Goal: Information Seeking & Learning: Understand process/instructions

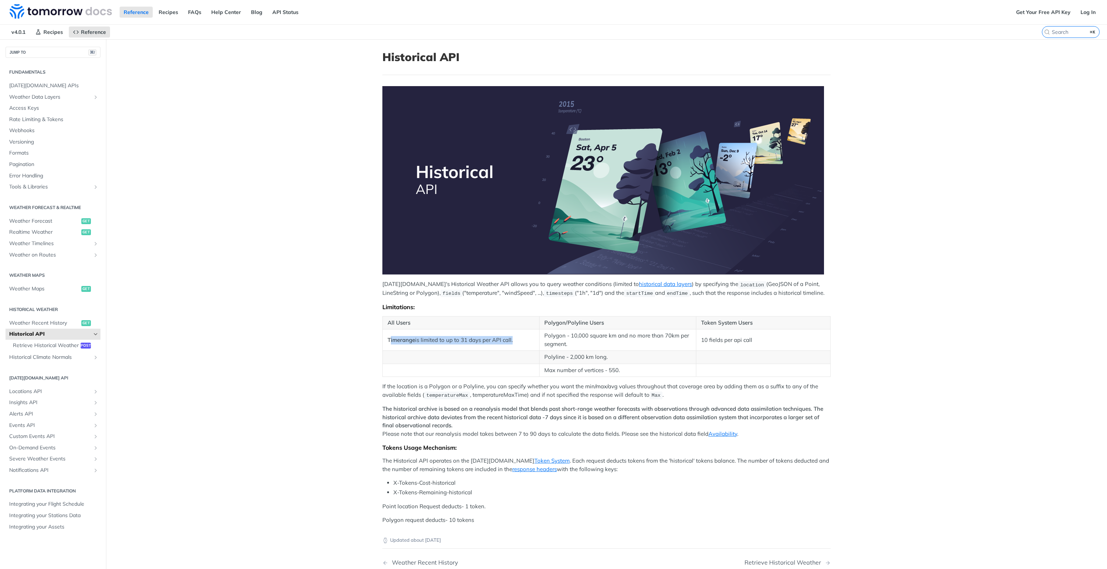
drag, startPoint x: 386, startPoint y: 340, endPoint x: 509, endPoint y: 342, distance: 122.5
click at [509, 342] on td "Timerange is limited to up to 31 days per API call." at bounding box center [461, 339] width 157 height 21
click at [515, 343] on td "Timerange is limited to up to 31 days per API call." at bounding box center [461, 339] width 157 height 21
drag, startPoint x: 411, startPoint y: 341, endPoint x: 518, endPoint y: 339, distance: 107.1
click at [518, 339] on td "Timerange is limited to up to 31 days per API call." at bounding box center [461, 339] width 157 height 21
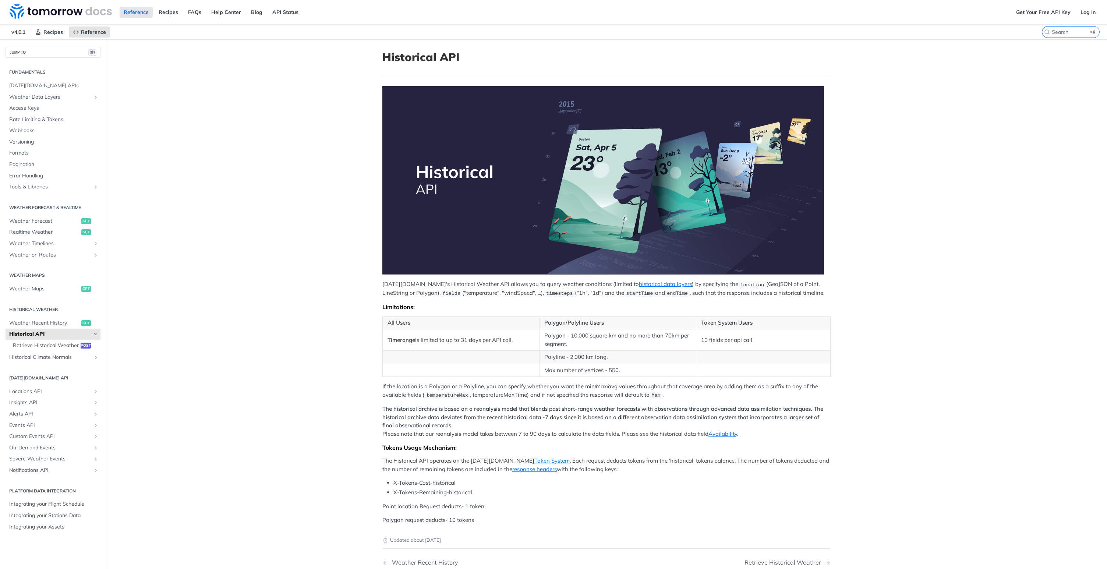
drag, startPoint x: 562, startPoint y: 342, endPoint x: 534, endPoint y: 335, distance: 28.8
click at [534, 335] on tr "Timerange is limited to up to 31 days per API call. Polygon - 10,000 square km …" at bounding box center [607, 339] width 448 height 21
click at [578, 344] on td "Polygon - 10,000 square km and no more than 70km per segment." at bounding box center [617, 339] width 157 height 21
drag, startPoint x: 578, startPoint y: 344, endPoint x: 540, endPoint y: 337, distance: 38.4
click at [540, 337] on td "Polygon - 10,000 square km and no more than 70km per segment." at bounding box center [617, 339] width 157 height 21
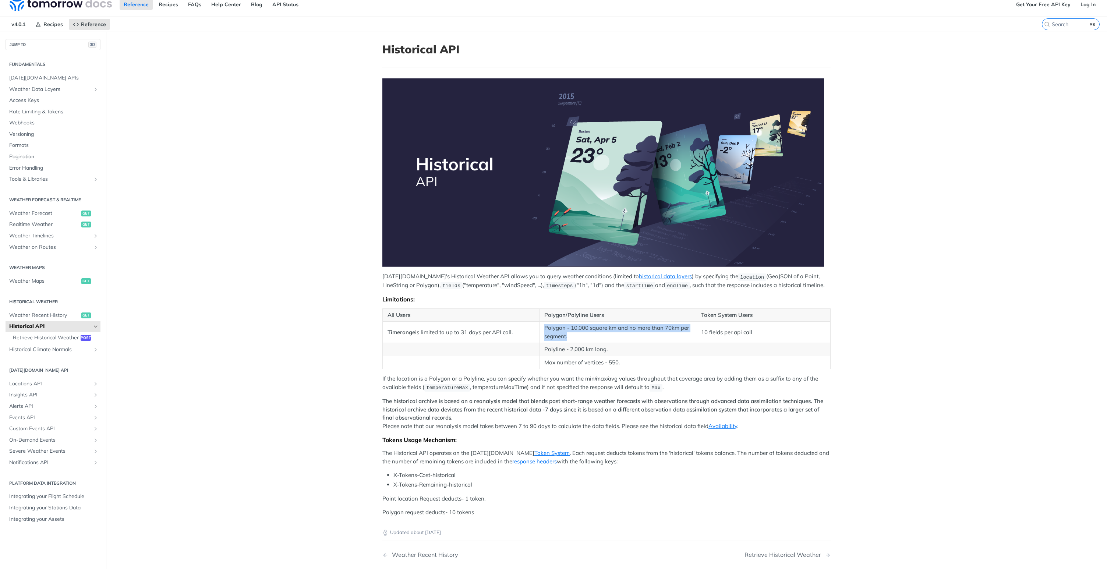
scroll to position [8, 0]
click at [569, 333] on td "Polygon - 10,000 square km and no more than 70km per segment." at bounding box center [617, 332] width 157 height 21
drag, startPoint x: 569, startPoint y: 333, endPoint x: 542, endPoint y: 324, distance: 27.7
click at [542, 324] on td "Polygon - 10,000 square km and no more than 70km per segment." at bounding box center [617, 332] width 157 height 21
click at [614, 336] on td "Polygon - 10,000 square km and no more than 70km per segment." at bounding box center [617, 332] width 157 height 21
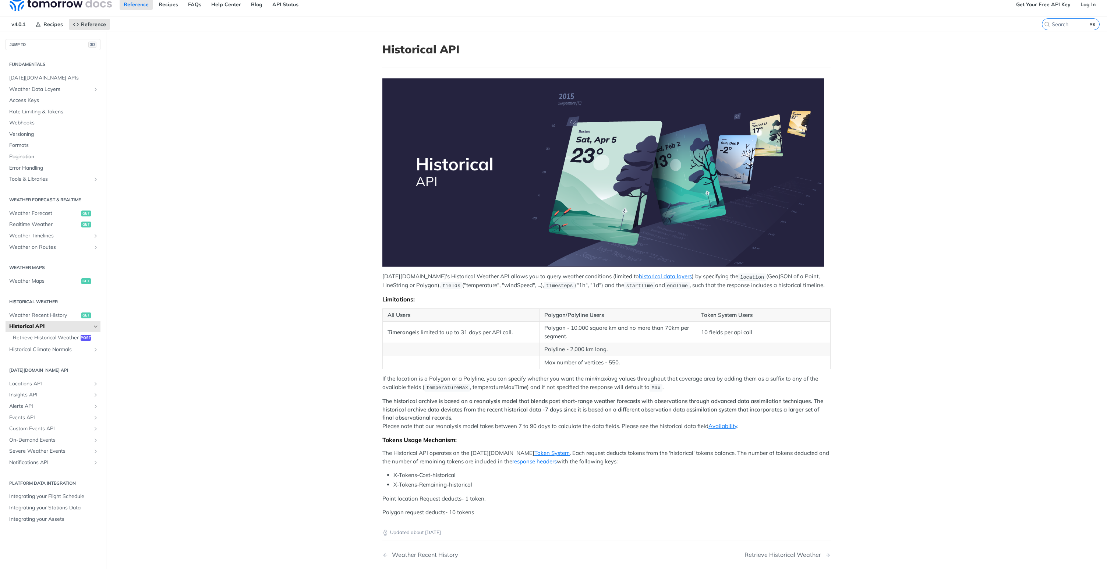
drag, startPoint x: 511, startPoint y: 335, endPoint x: 398, endPoint y: 334, distance: 113.3
click at [398, 334] on td "Timerange is limited to up to 31 days per API call." at bounding box center [461, 332] width 157 height 21
click at [495, 337] on td "Timerange is limited to up to 31 days per API call." at bounding box center [461, 332] width 157 height 21
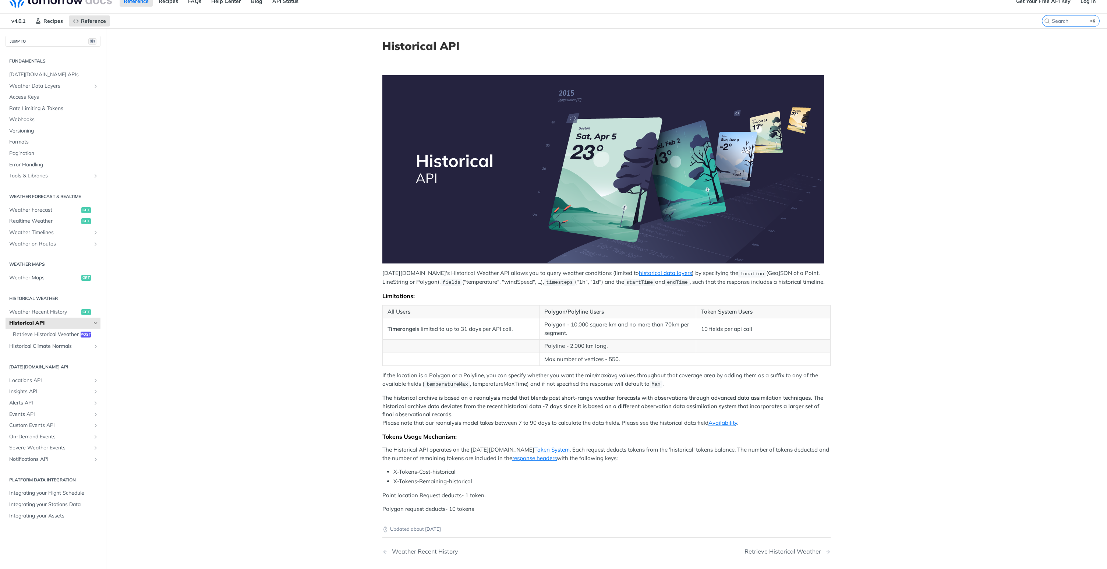
scroll to position [26, 0]
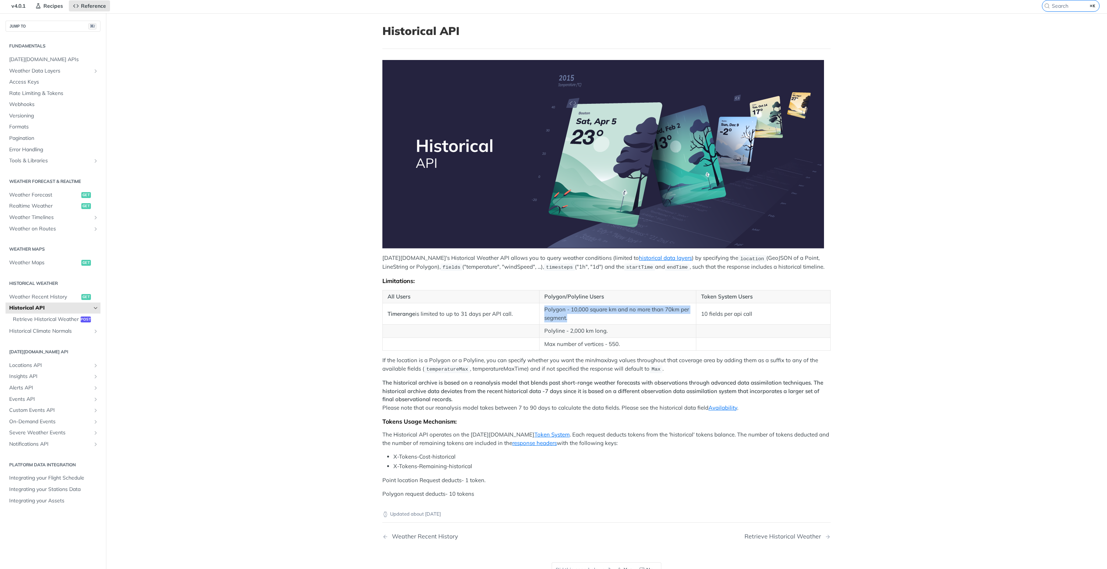
drag, startPoint x: 570, startPoint y: 317, endPoint x: 541, endPoint y: 310, distance: 29.5
click at [541, 310] on td "Polygon - 10,000 square km and no more than 70km per segment." at bounding box center [617, 313] width 157 height 21
click at [661, 330] on td "Polyline - 2,000 km long." at bounding box center [617, 330] width 157 height 13
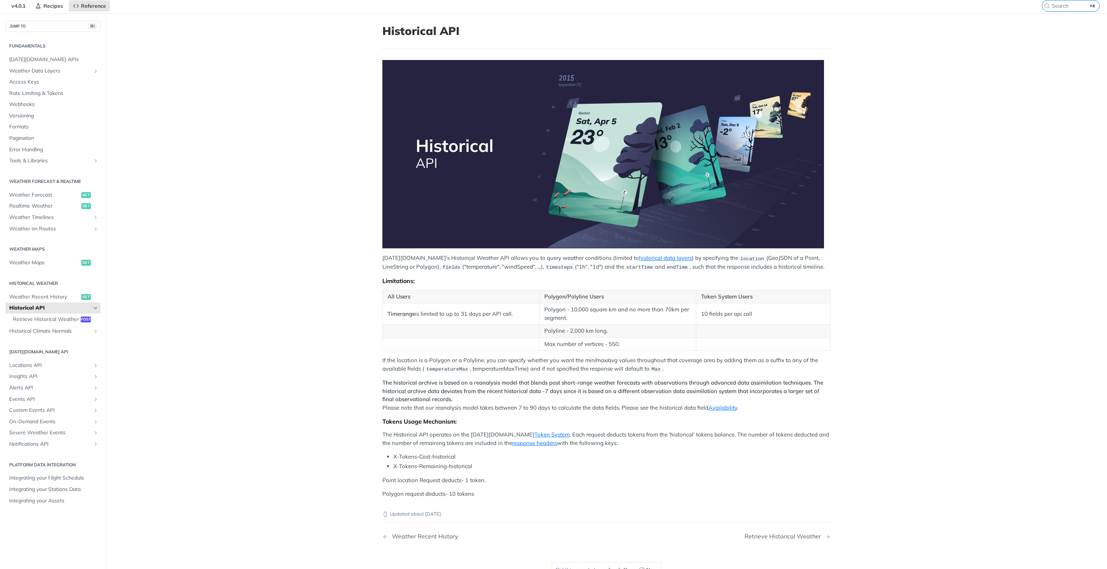
click at [518, 392] on strong "The historical archive is based on a reanalysis model that blends past short-ra…" at bounding box center [602, 391] width 441 height 24
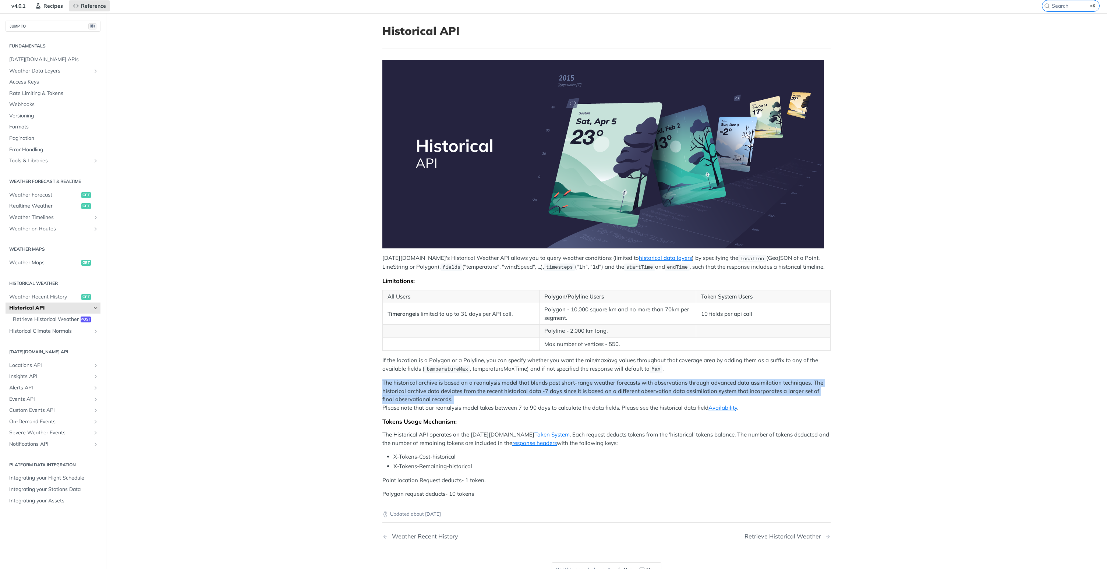
click at [518, 392] on strong "The historical archive is based on a reanalysis model that blends past short-ra…" at bounding box center [602, 391] width 441 height 24
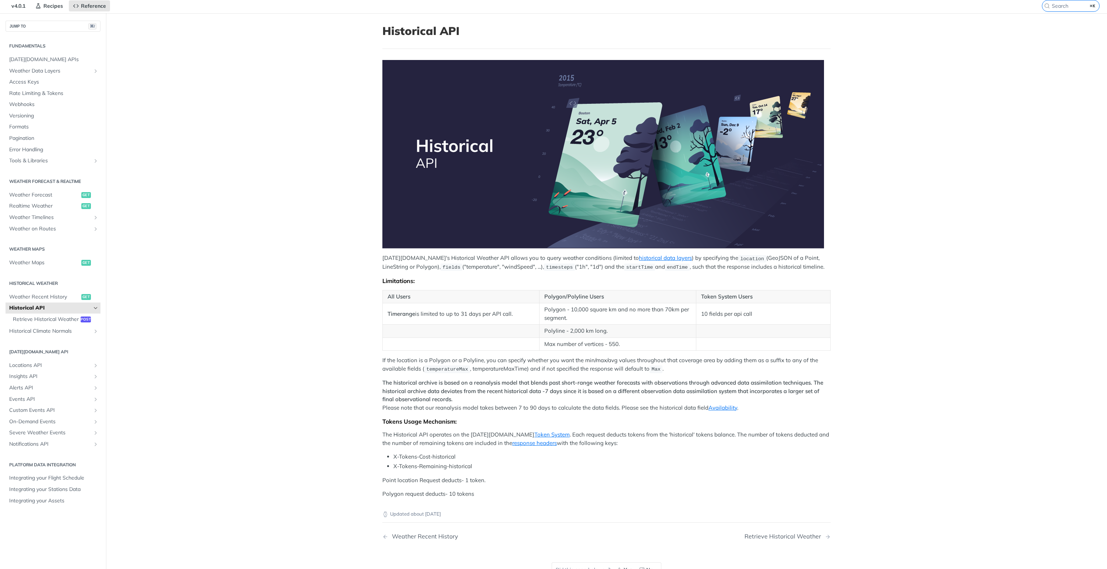
click at [520, 406] on p "The historical archive is based on a reanalysis model that blends past short-ra…" at bounding box center [606, 395] width 448 height 33
click at [473, 438] on p "The Historical API operates on the [DATE][DOMAIN_NAME] Token System . Each requ…" at bounding box center [606, 438] width 448 height 17
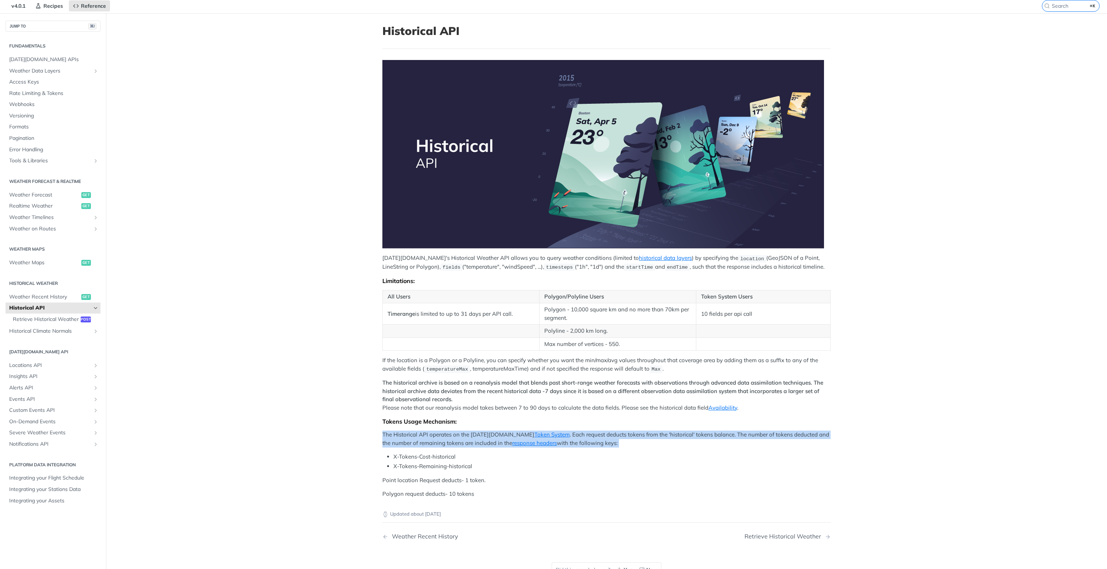
click at [473, 438] on p "The Historical API operates on the [DATE][DOMAIN_NAME] Token System . Each requ…" at bounding box center [606, 438] width 448 height 17
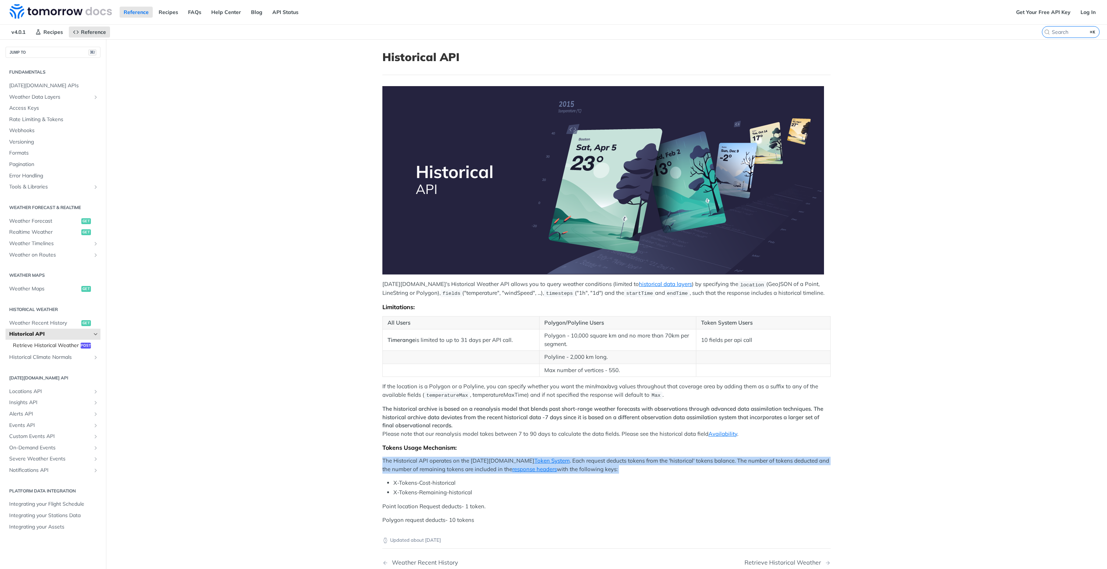
click at [69, 345] on span "Retrieve Historical Weather" at bounding box center [46, 345] width 66 height 7
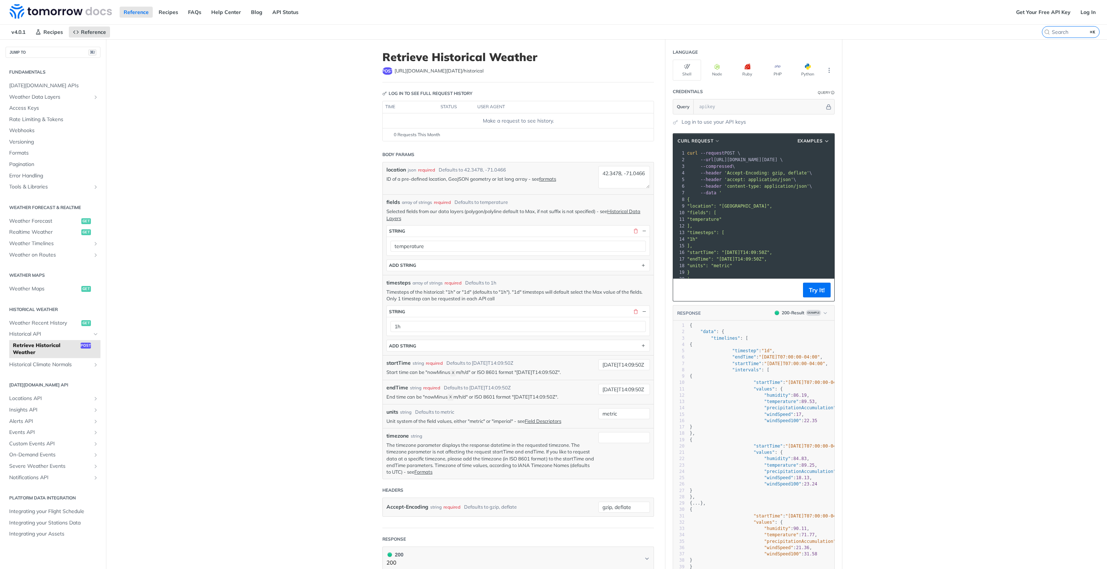
click at [526, 120] on div "Make a request to see history." at bounding box center [518, 121] width 265 height 8
click at [445, 246] on input "temperature" at bounding box center [517, 246] width 255 height 11
click at [446, 269] on button "ADD string" at bounding box center [518, 265] width 263 height 11
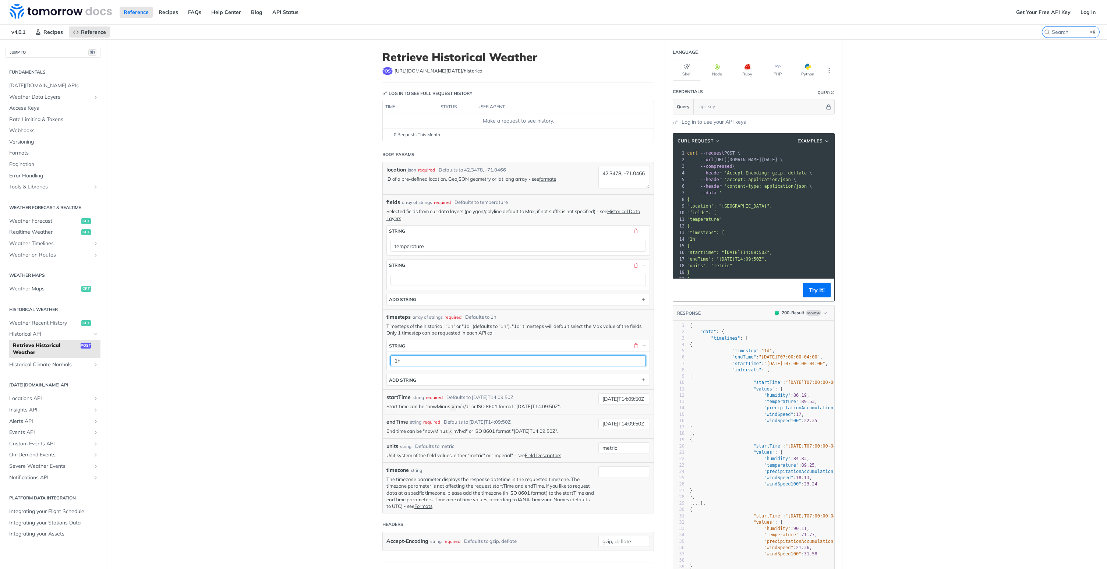
click at [426, 364] on input "1h" at bounding box center [517, 360] width 255 height 11
click at [440, 181] on p "ID of a pre-defined location, GeoJSON geometry or lat long array - see formats" at bounding box center [490, 178] width 208 height 7
click at [447, 209] on p "Selected fields from our data layers (polygon/polyline default to Max, if not s…" at bounding box center [517, 214] width 263 height 13
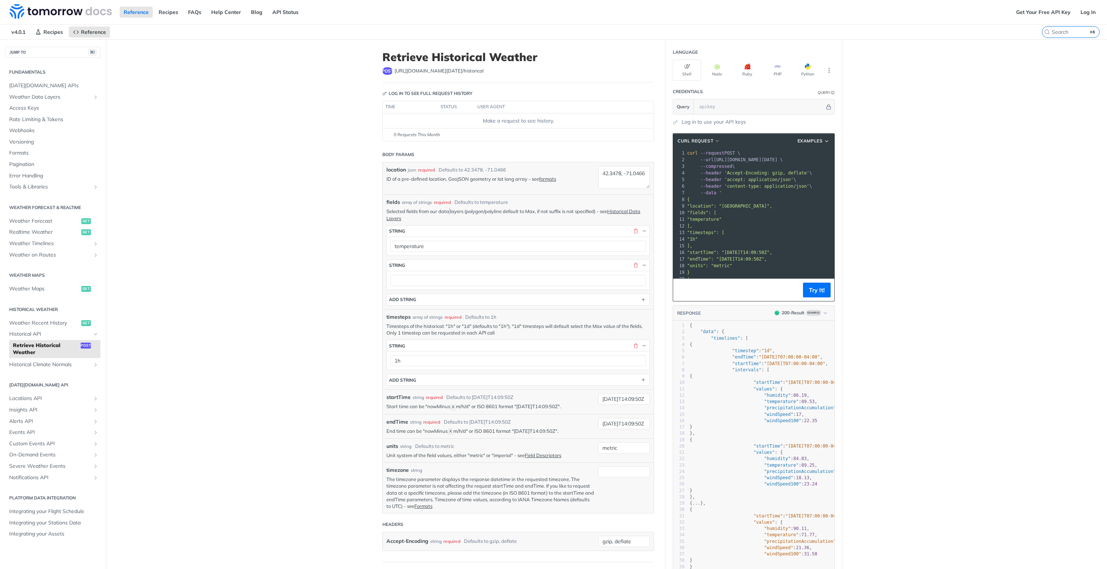
click at [447, 209] on p "Selected fields from our data layers (polygon/polyline default to Max, if not s…" at bounding box center [517, 214] width 263 height 13
click at [572, 358] on input "1h" at bounding box center [517, 360] width 255 height 11
click at [614, 399] on input "[DATE]T14:09:50Z" at bounding box center [623, 398] width 51 height 11
